Goal: Ask a question: Seek information or help from site administrators or community

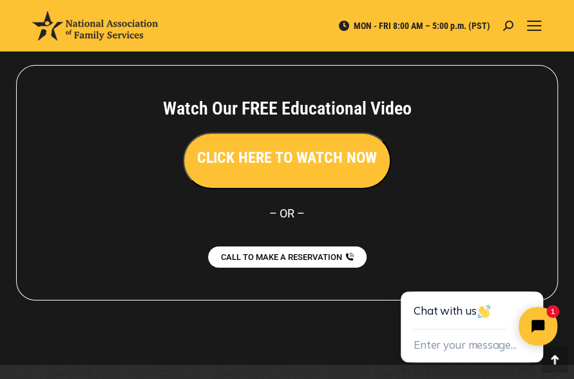
scroll to position [3225, 0]
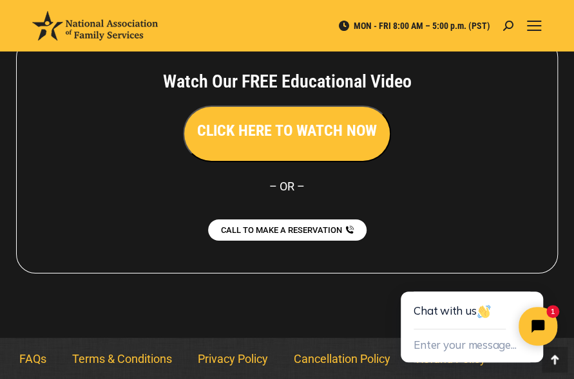
click at [542, 22] on div "MON - FRI 8:00 AM – 5:00 p.m. (PST) Search: Go! Search: Go!" at bounding box center [287, 26] width 574 height 52
click at [528, 26] on span "Mobile menu icon" at bounding box center [534, 25] width 14 height 1
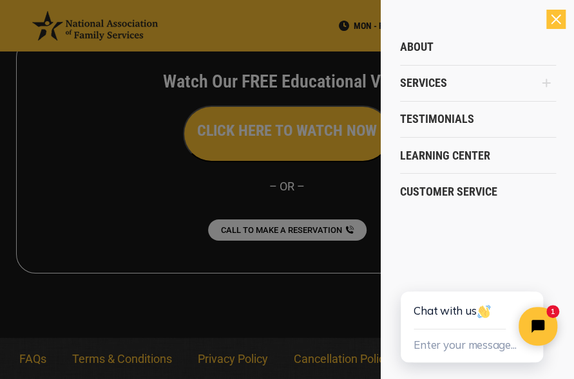
click at [546, 79] on icon "Main Menu" at bounding box center [546, 83] width 8 height 8
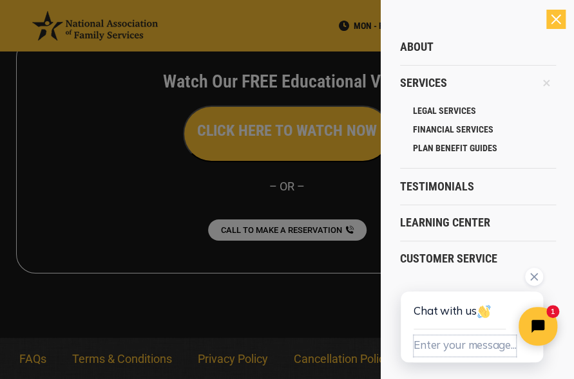
click at [476, 350] on button "Enter your message..." at bounding box center [464, 345] width 102 height 21
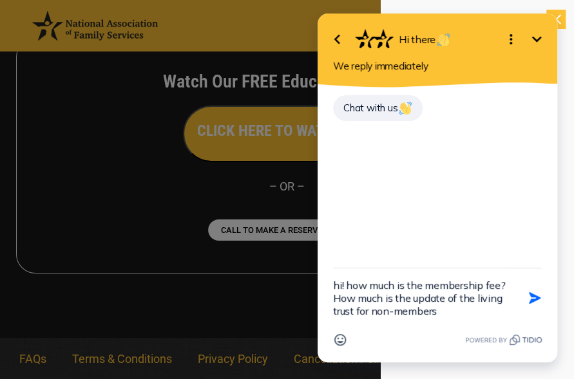
type textarea "hi! how much is the membership fee? How much is the update of the living trust …"
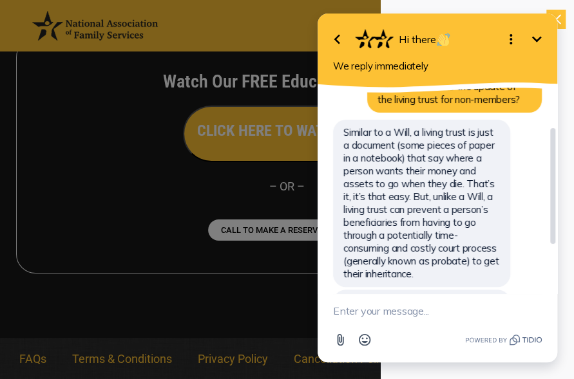
scroll to position [131, 0]
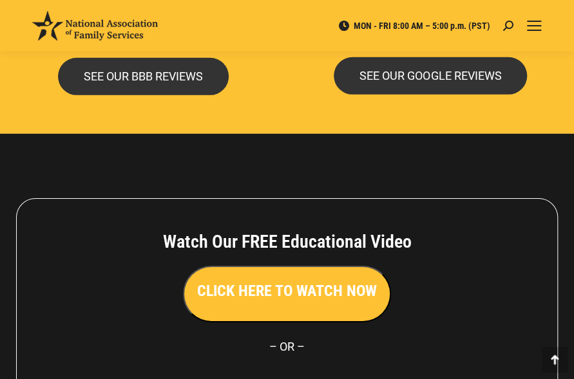
scroll to position [3225, 0]
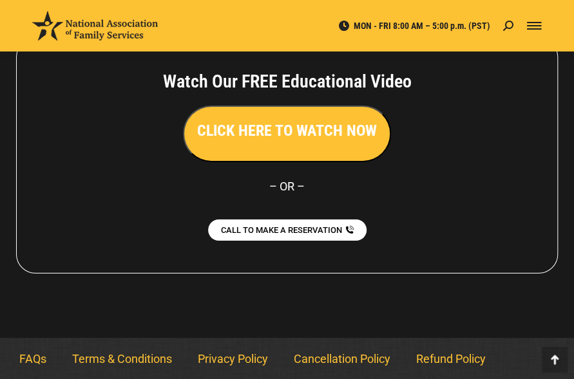
click at [532, 27] on div "Mobile menu icon" at bounding box center [534, 26] width 14 height 10
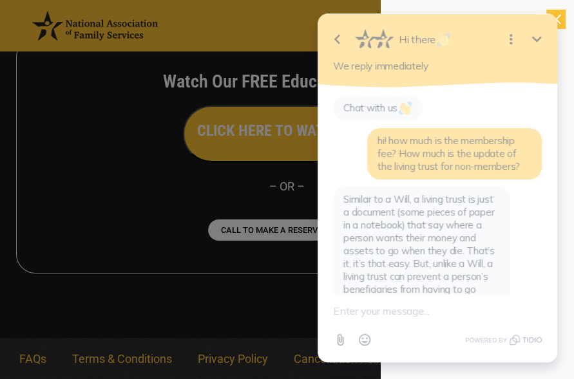
scroll to position [131, 0]
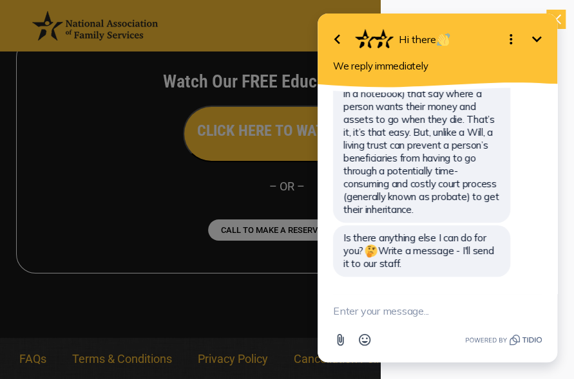
click at [532, 41] on icon "Minimize" at bounding box center [536, 39] width 15 height 15
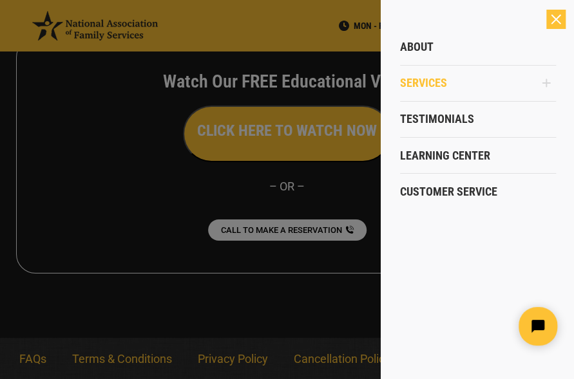
click at [440, 88] on span "Services" at bounding box center [423, 83] width 47 height 14
click at [543, 80] on icon "Main Menu" at bounding box center [546, 83] width 10 height 10
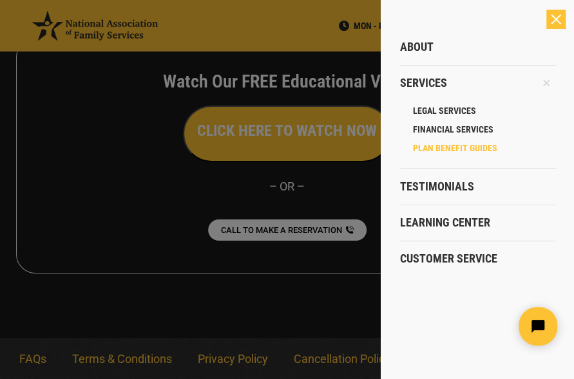
click at [430, 149] on span "PLAN BENEFIT GUIDES" at bounding box center [455, 148] width 84 height 12
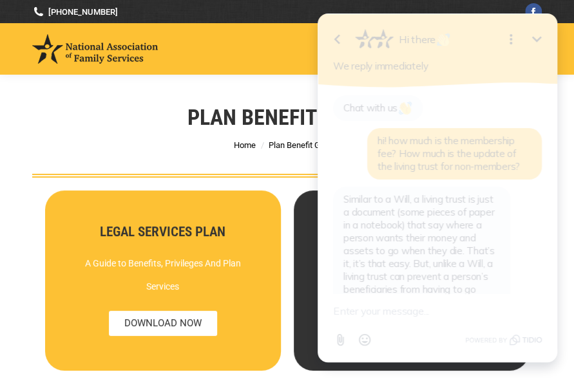
scroll to position [131, 0]
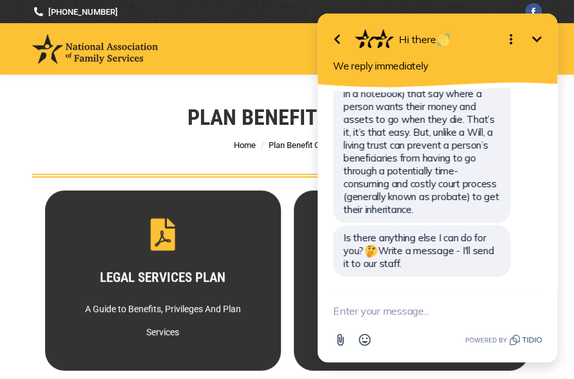
click at [538, 36] on icon "Minimize" at bounding box center [536, 39] width 15 height 15
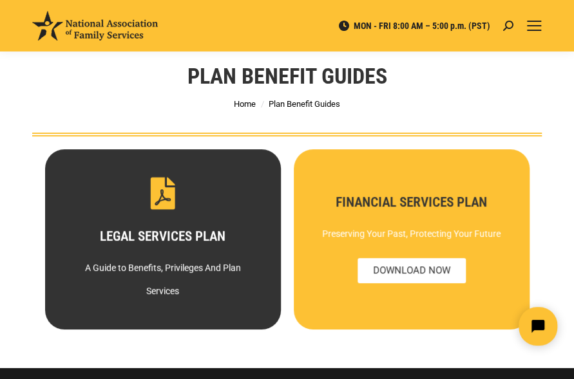
scroll to position [0, 0]
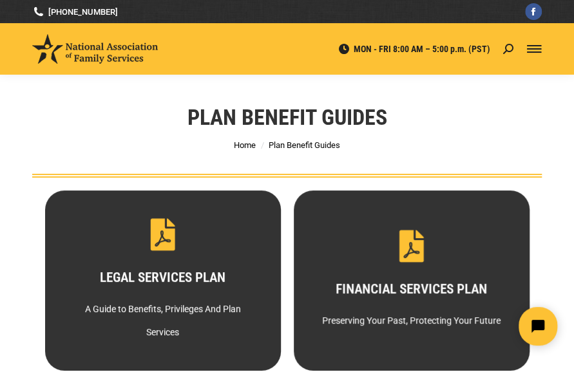
click at [527, 46] on div "Mobile menu icon" at bounding box center [534, 49] width 14 height 10
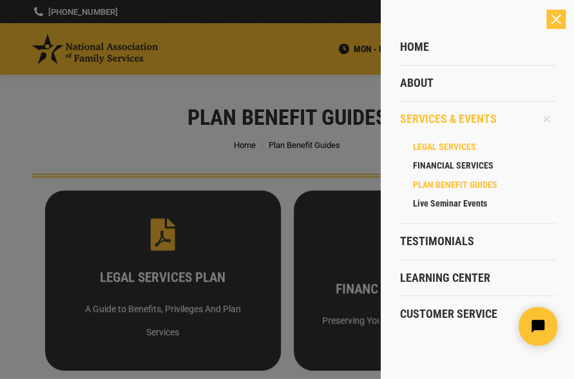
click at [469, 145] on span "LEGAL SERVICES" at bounding box center [444, 147] width 63 height 12
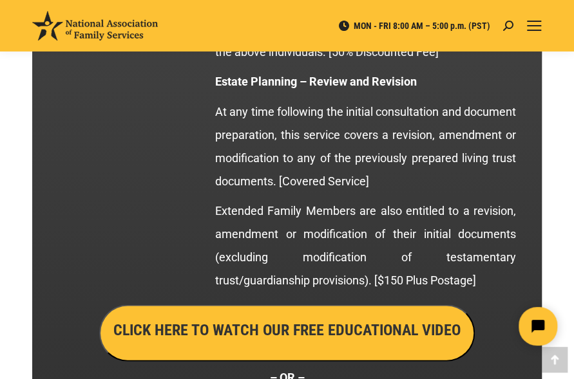
scroll to position [2575, 0]
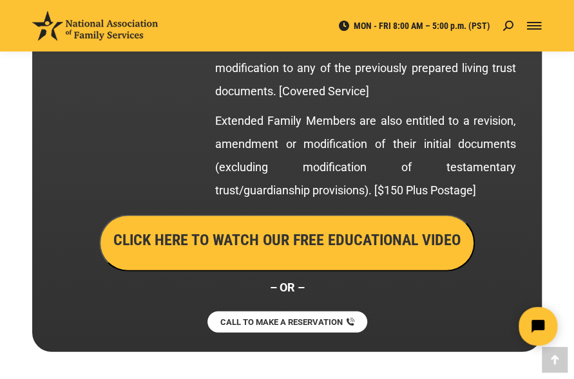
click at [541, 26] on link "Mobile menu icon" at bounding box center [533, 25] width 15 height 15
